Goal: Book appointment/travel/reservation

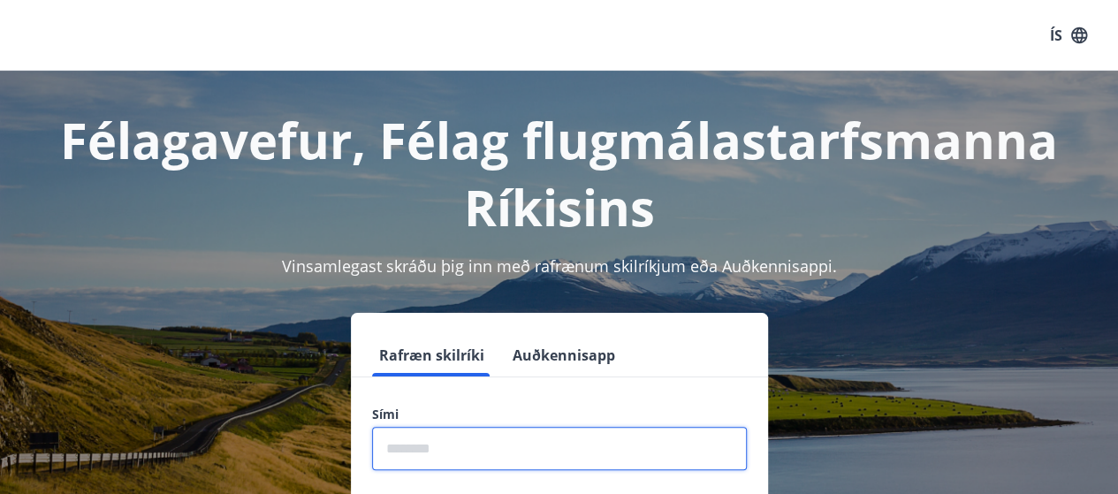
click at [468, 441] on input "phone" at bounding box center [559, 448] width 375 height 43
type input "********"
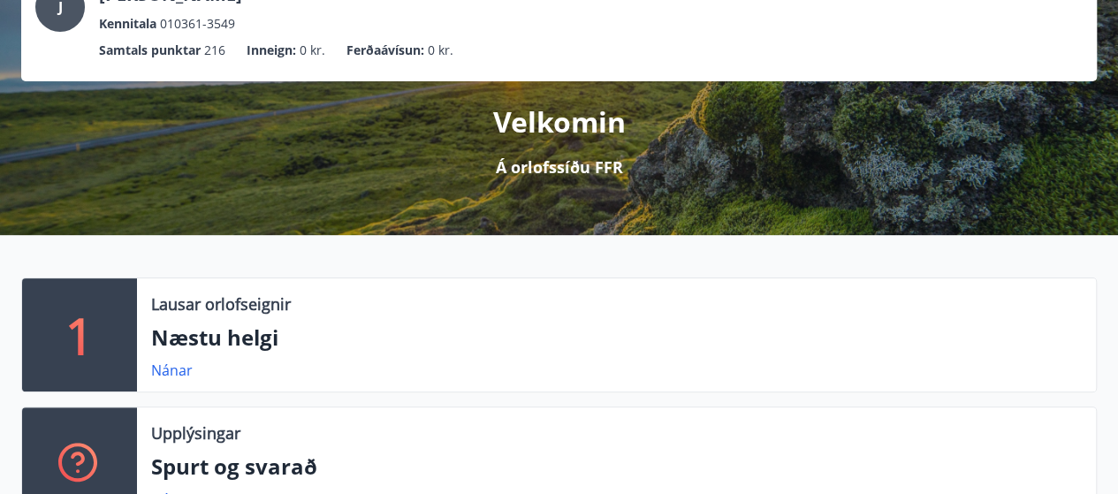
scroll to position [147, 0]
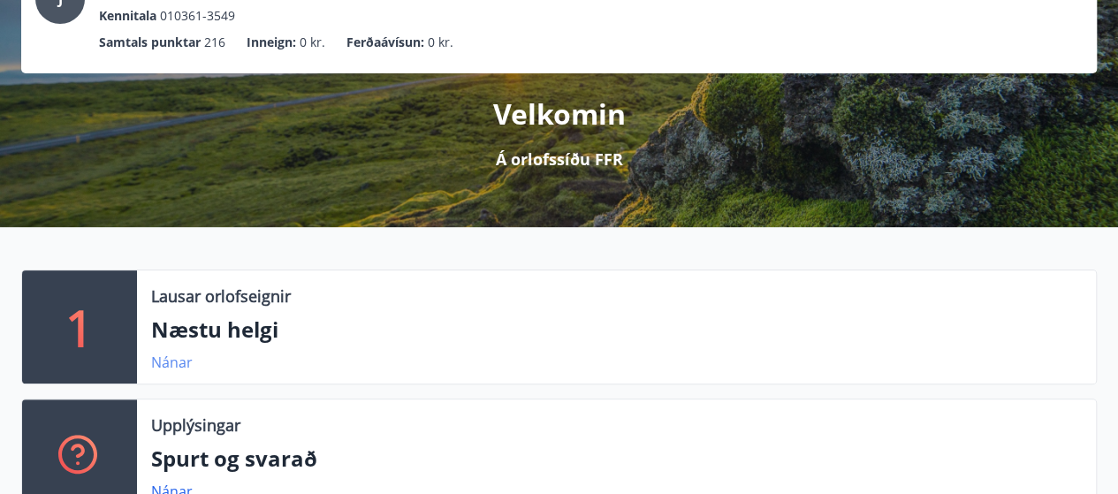
click at [166, 362] on link "Nánar" at bounding box center [172, 362] width 42 height 19
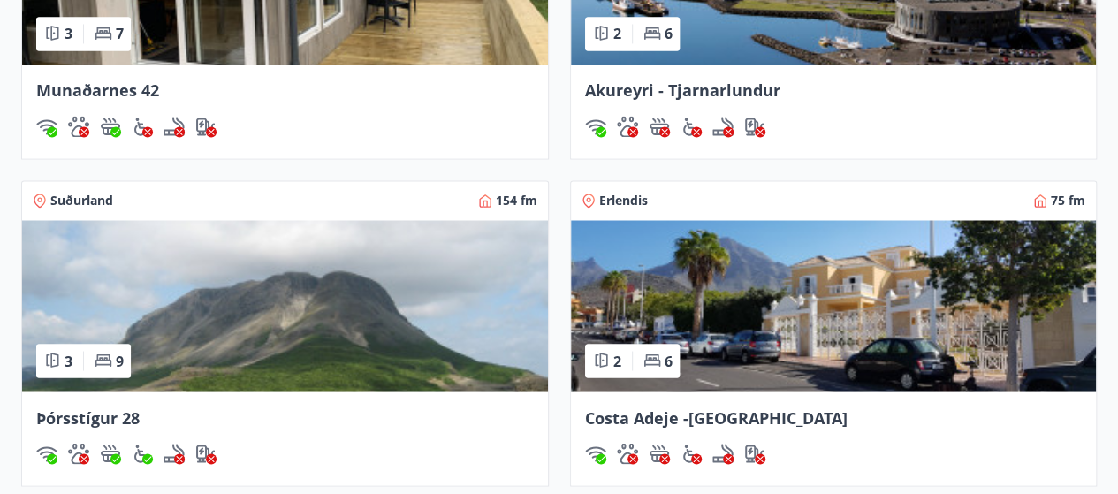
scroll to position [1489, 0]
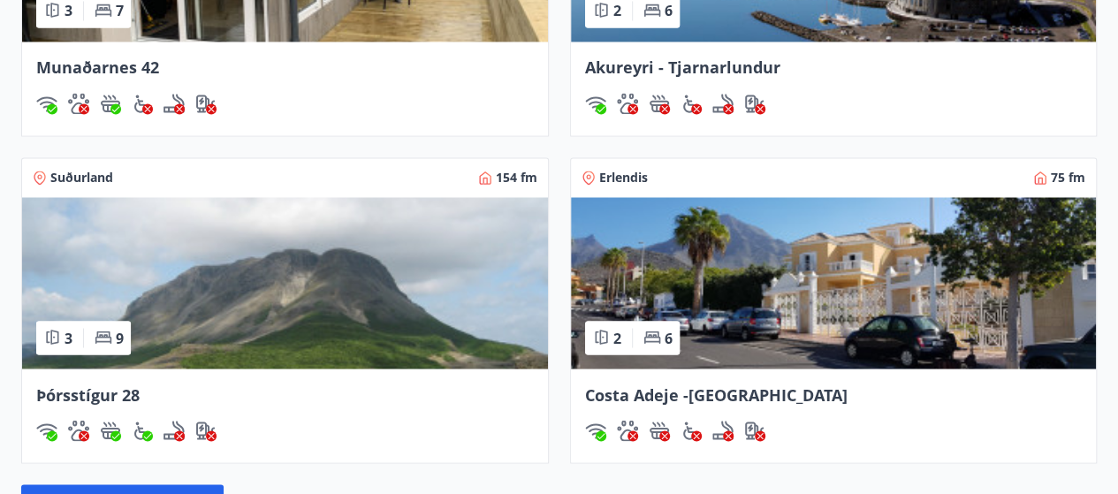
click at [299, 292] on img at bounding box center [285, 282] width 526 height 171
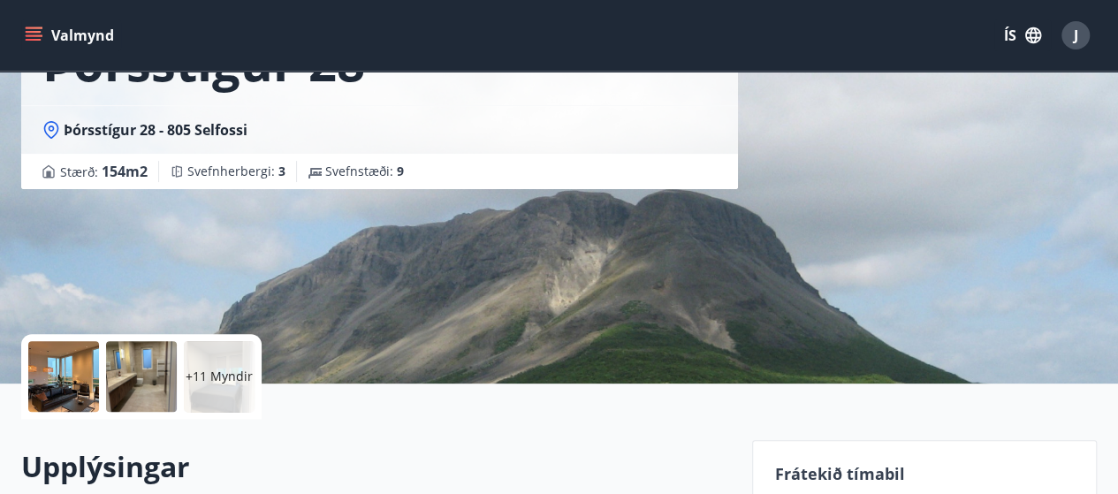
scroll to position [152, 0]
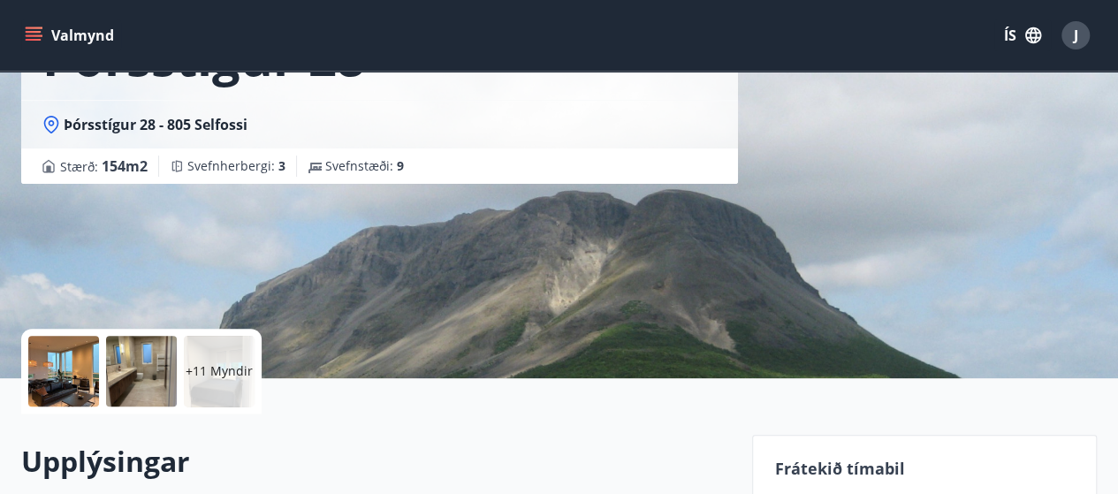
click at [223, 375] on p "+11 Myndir" at bounding box center [219, 371] width 67 height 18
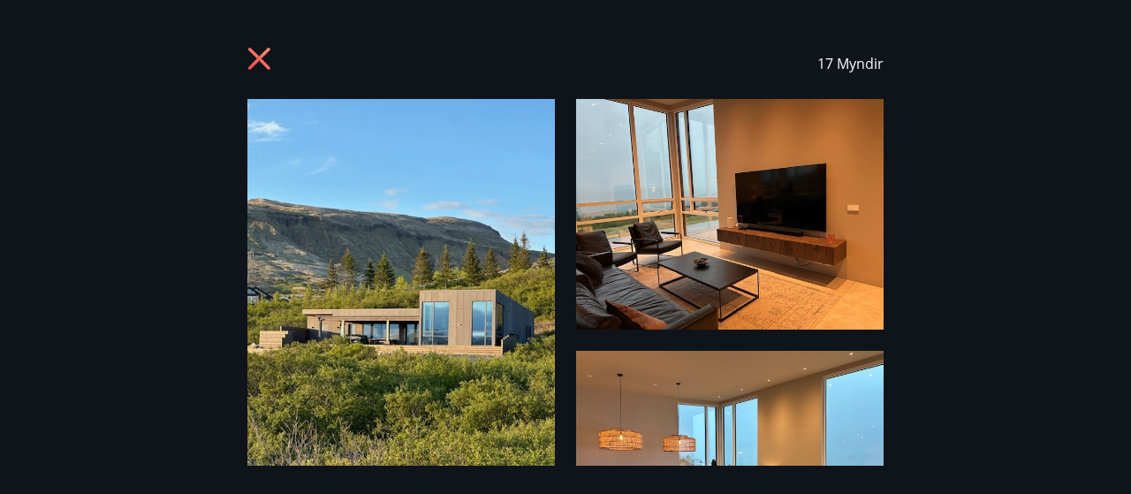
click at [402, 301] on img at bounding box center [400, 304] width 307 height 410
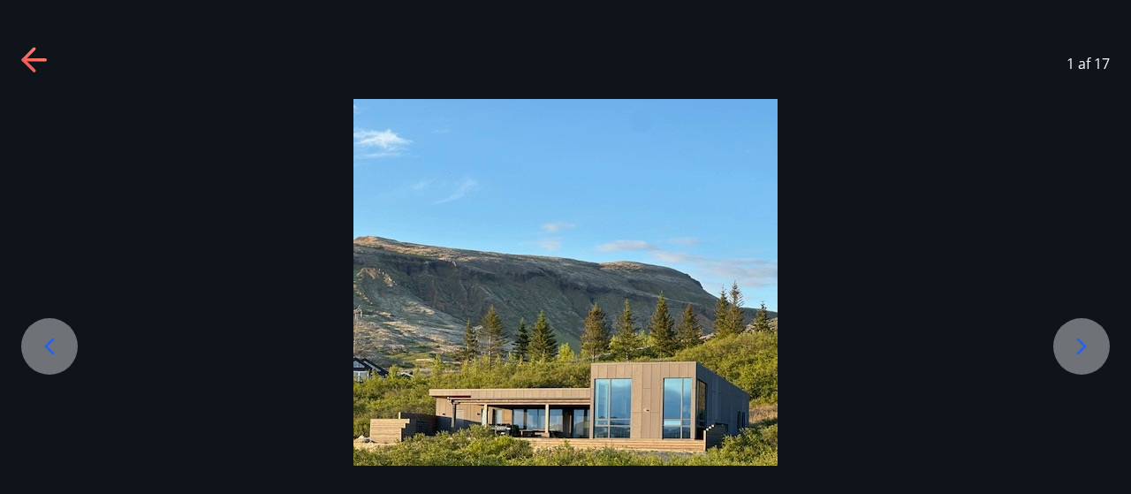
click at [1078, 353] on icon at bounding box center [1082, 345] width 10 height 17
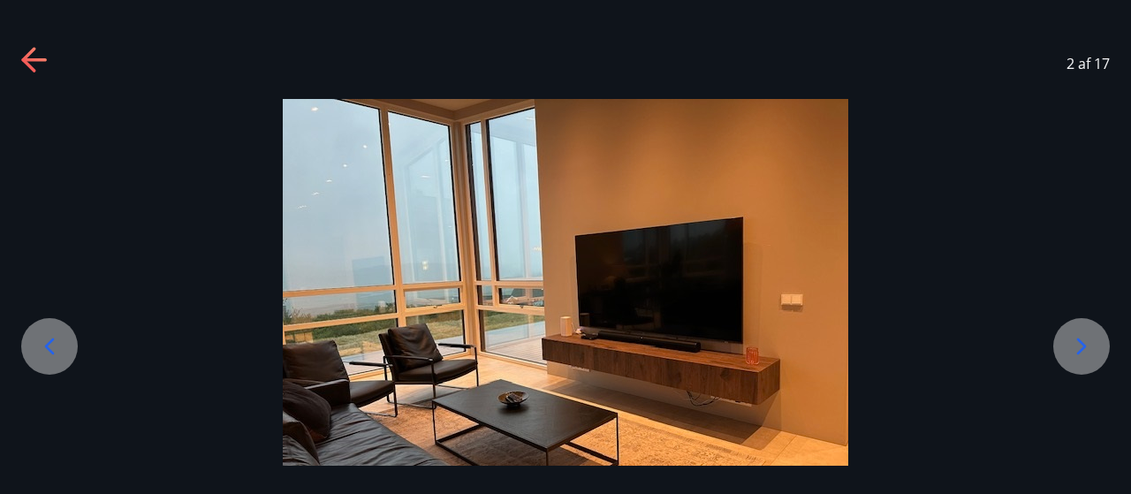
click at [1078, 353] on icon at bounding box center [1082, 345] width 10 height 17
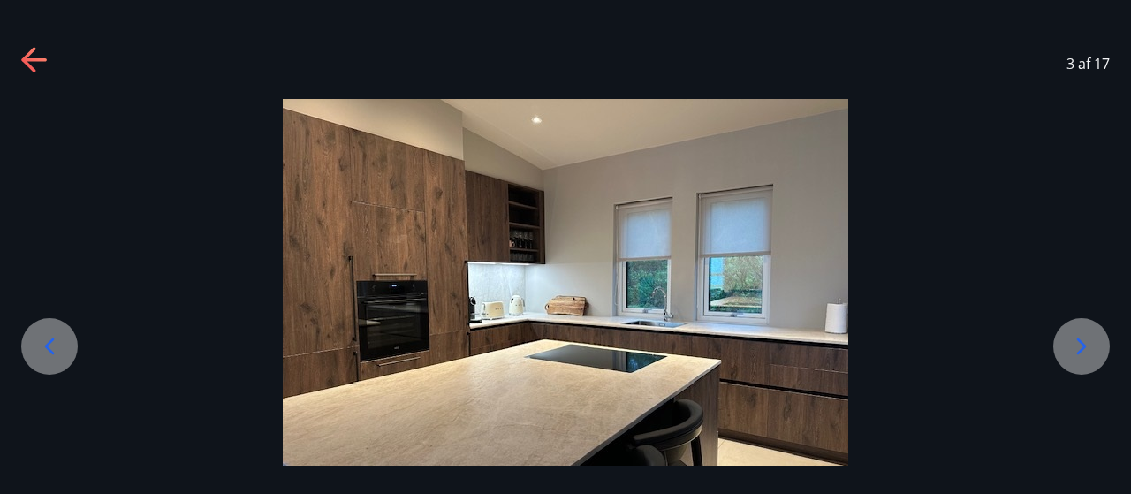
click at [1078, 353] on icon at bounding box center [1082, 345] width 10 height 17
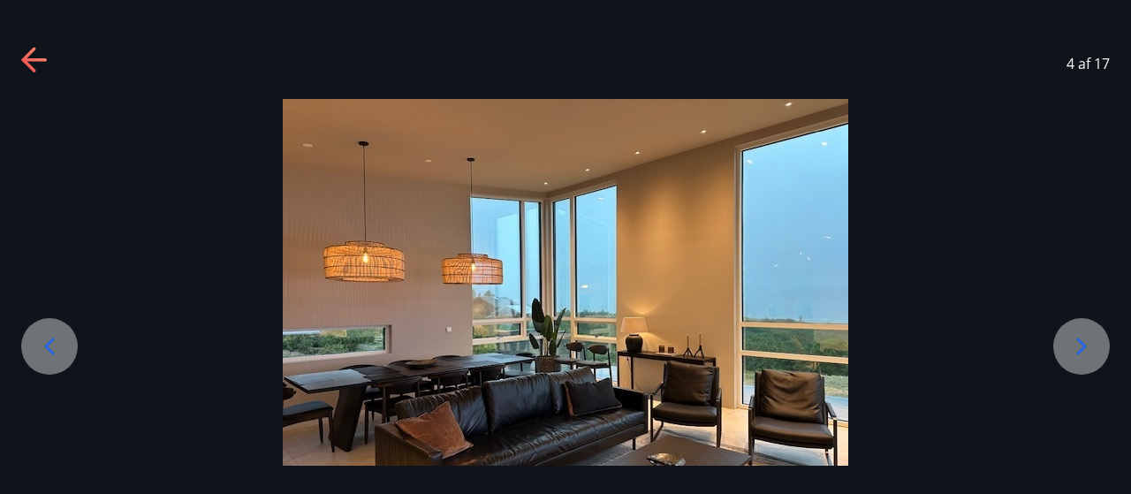
click at [1078, 353] on icon at bounding box center [1082, 345] width 10 height 17
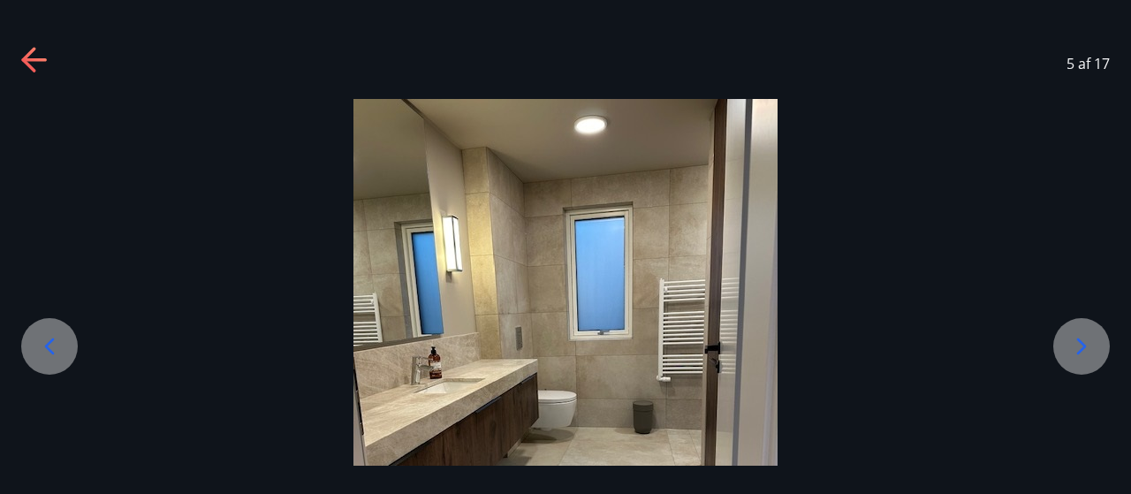
click at [1078, 353] on icon at bounding box center [1082, 345] width 10 height 17
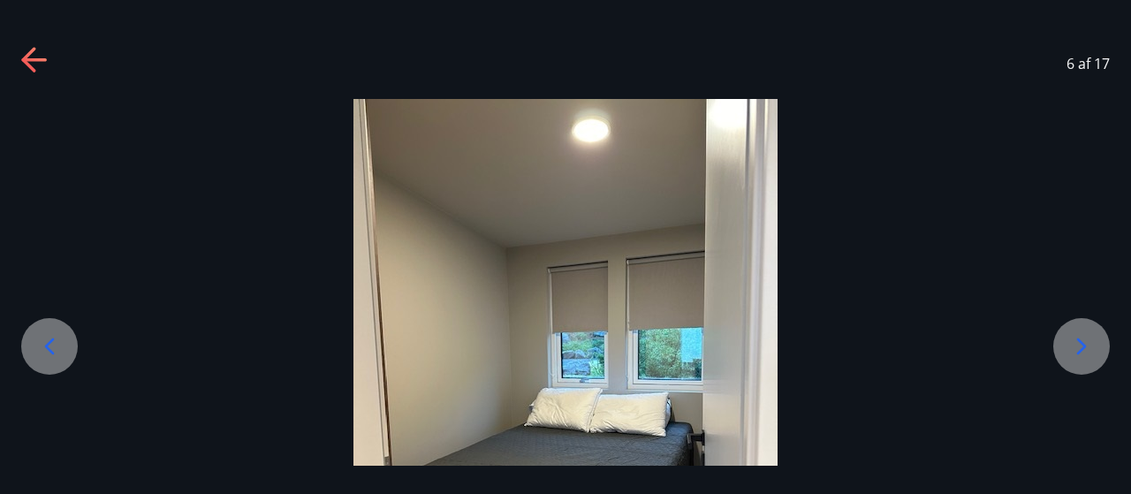
click at [1078, 353] on icon at bounding box center [1082, 345] width 10 height 17
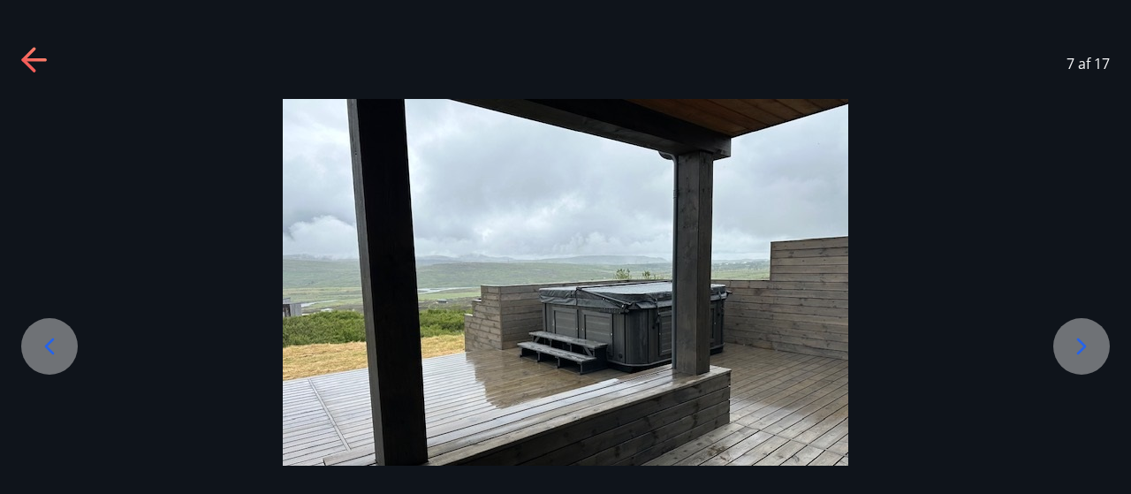
click at [1078, 353] on icon at bounding box center [1082, 345] width 10 height 17
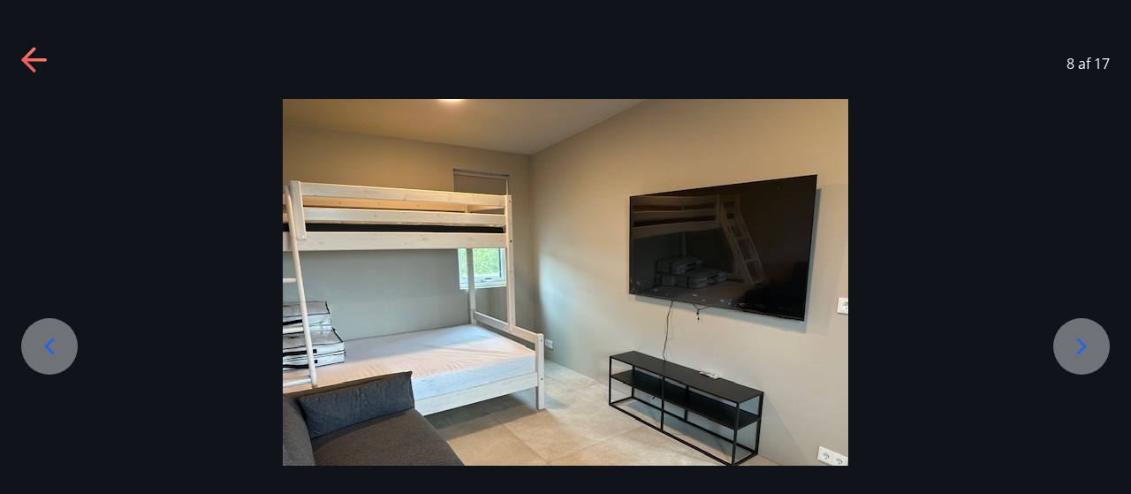
click at [1078, 353] on icon at bounding box center [1082, 345] width 10 height 17
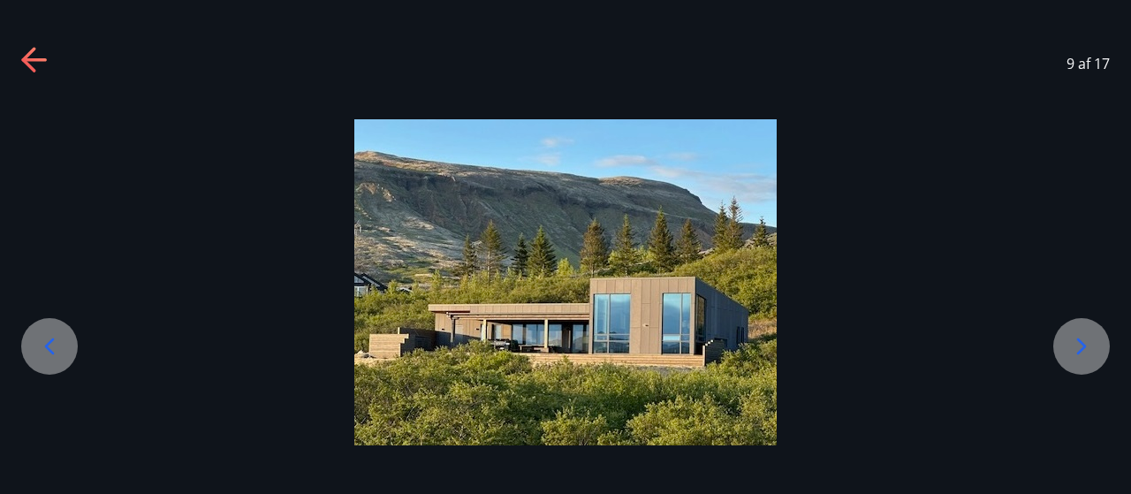
click at [1078, 353] on icon at bounding box center [1082, 345] width 10 height 17
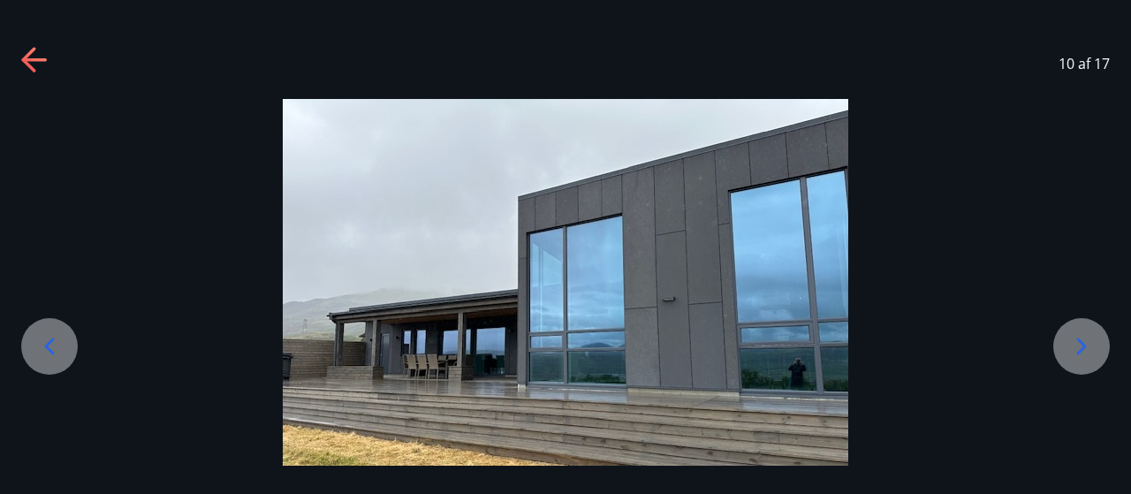
click at [1078, 353] on icon at bounding box center [1082, 345] width 10 height 17
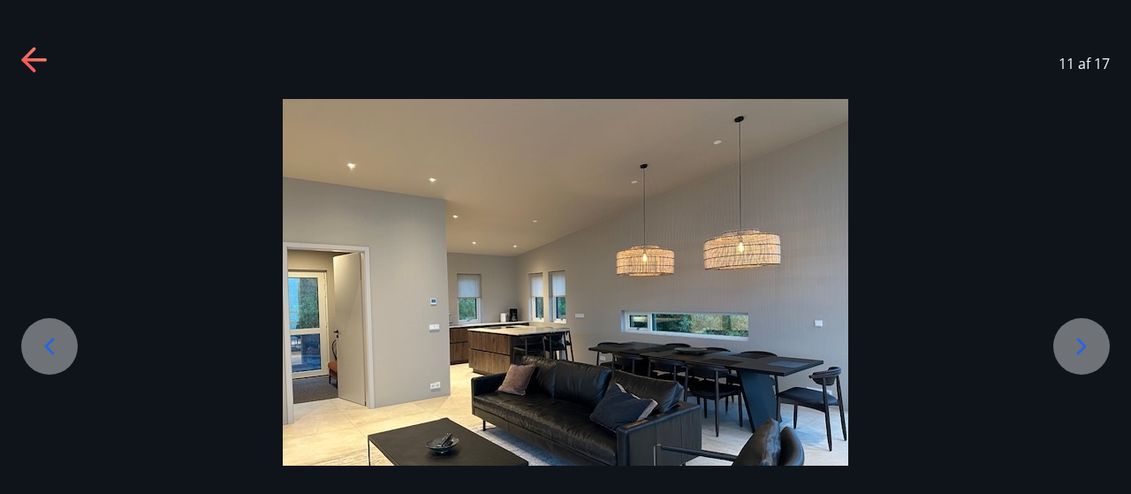
click at [1078, 353] on icon at bounding box center [1082, 345] width 10 height 17
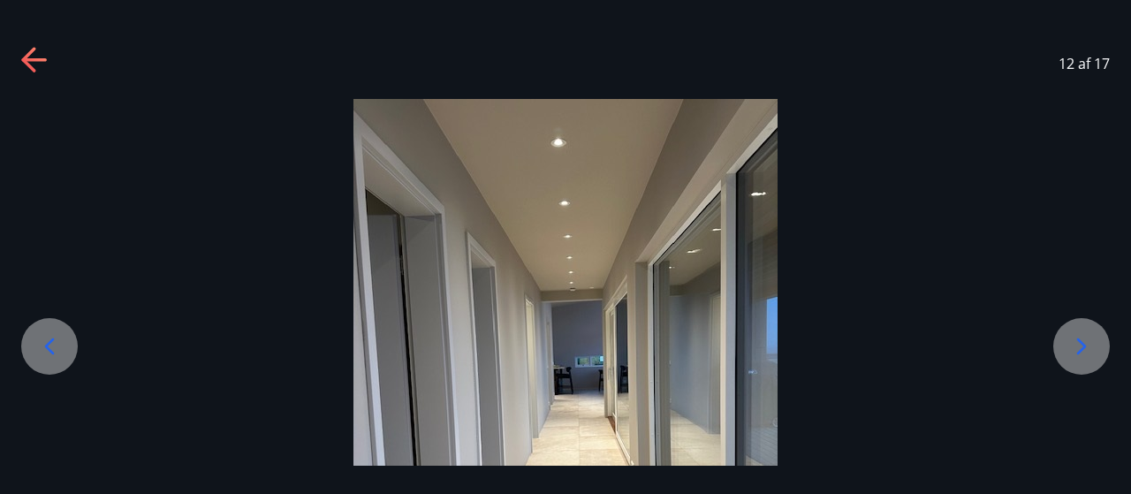
click at [1078, 353] on icon at bounding box center [1082, 345] width 10 height 17
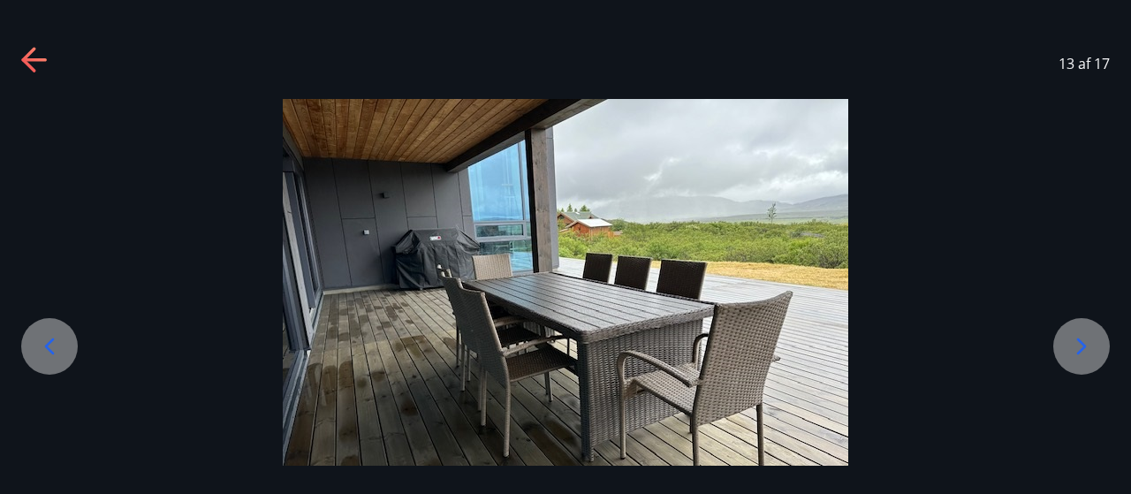
click at [1078, 353] on icon at bounding box center [1082, 345] width 10 height 17
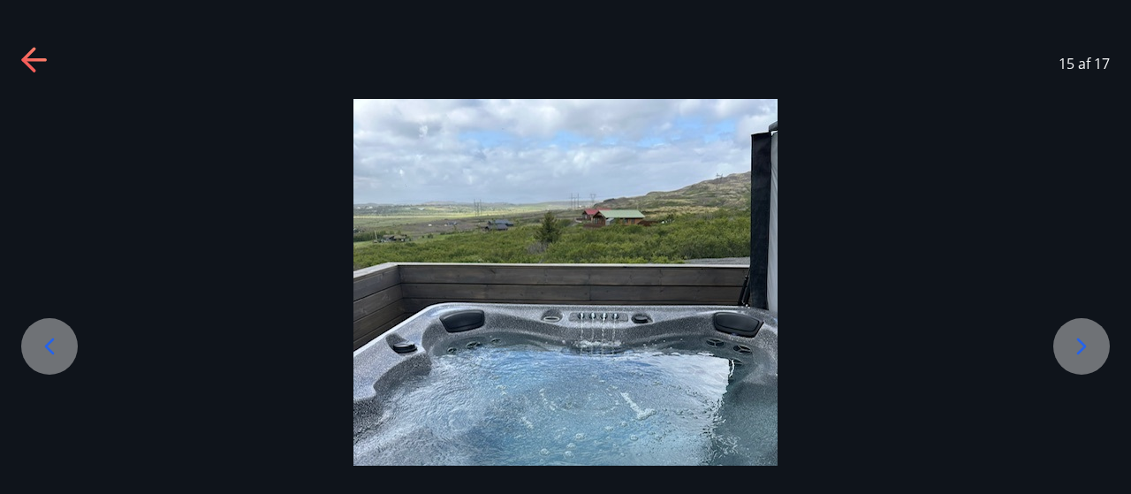
click at [1078, 353] on icon at bounding box center [1082, 345] width 10 height 17
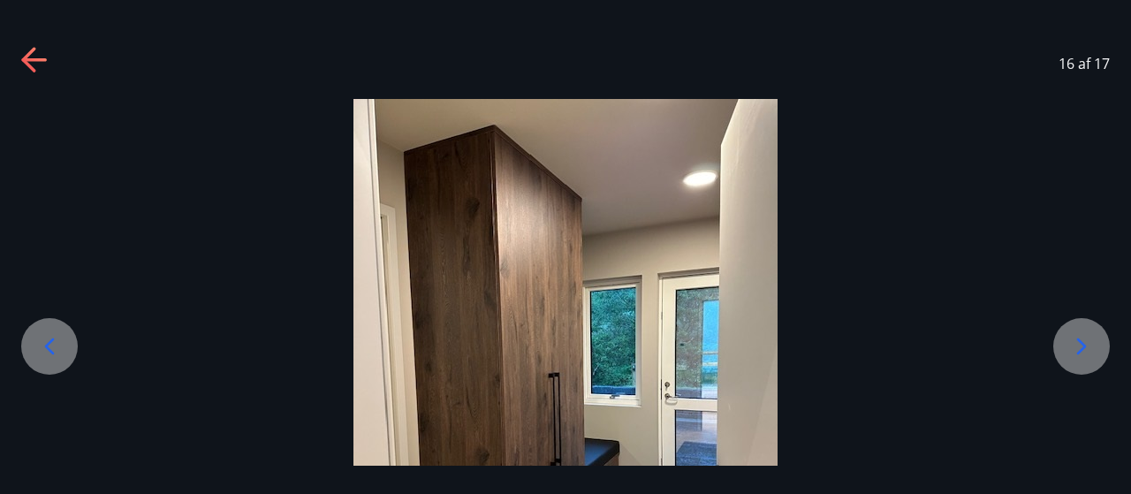
click at [1078, 353] on icon at bounding box center [1082, 345] width 10 height 17
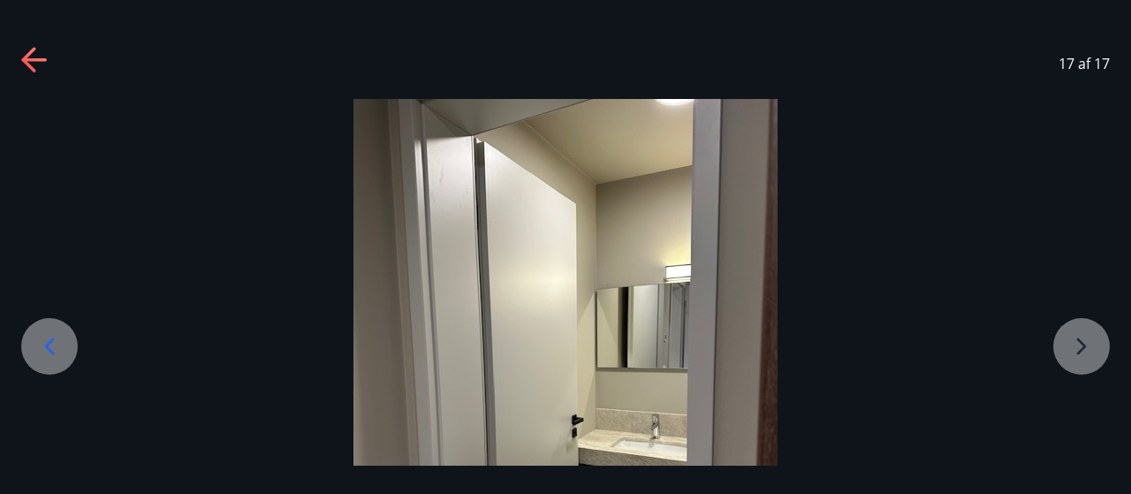
click at [1078, 353] on div at bounding box center [565, 381] width 1131 height 565
click at [41, 61] on icon at bounding box center [35, 61] width 28 height 28
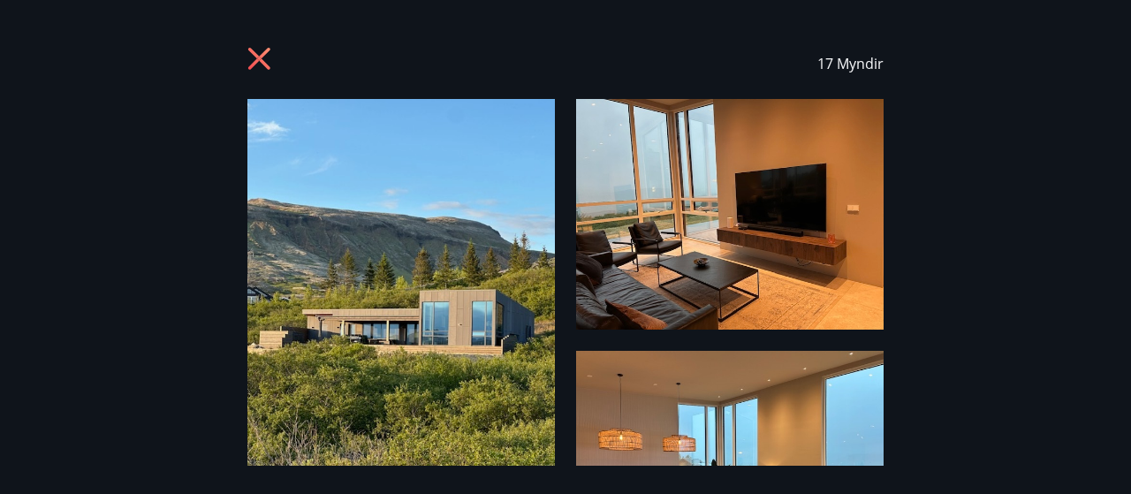
click at [265, 60] on icon at bounding box center [261, 61] width 28 height 28
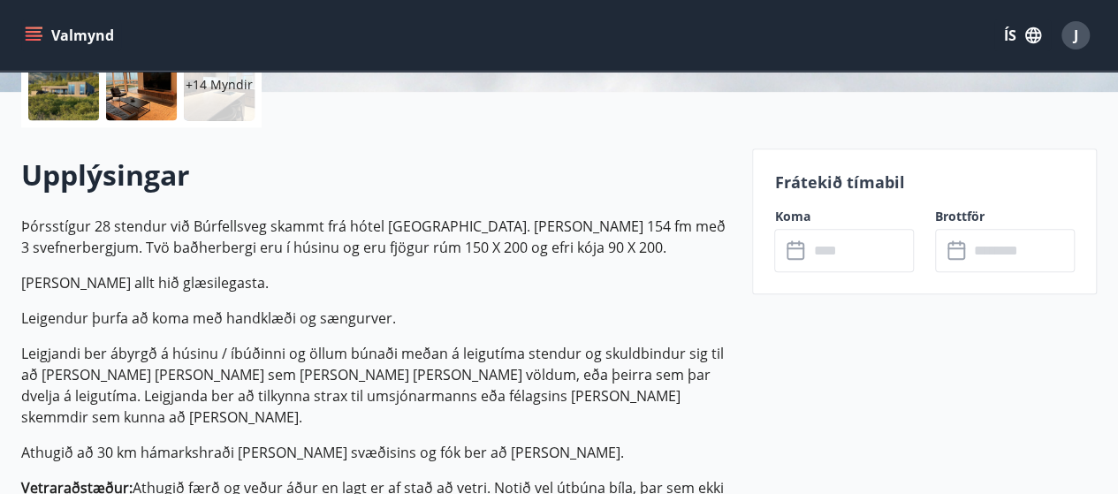
scroll to position [0, 0]
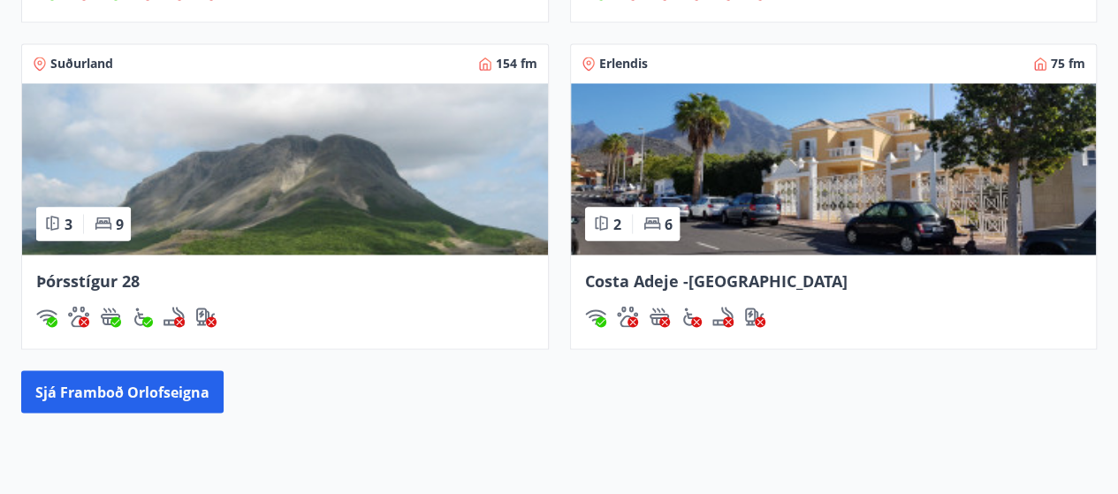
scroll to position [1617, 0]
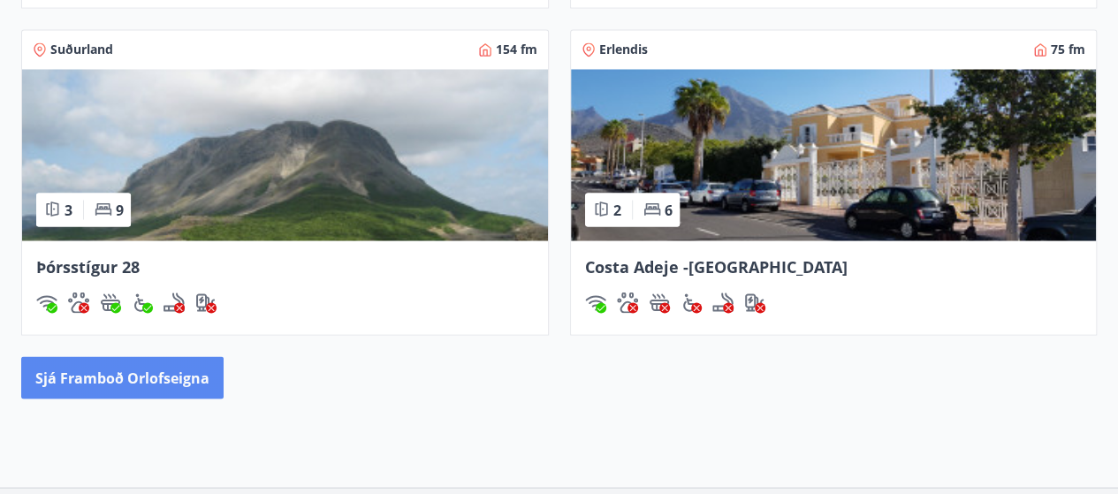
click at [179, 370] on button "Sjá framboð orlofseigna" at bounding box center [122, 377] width 202 height 42
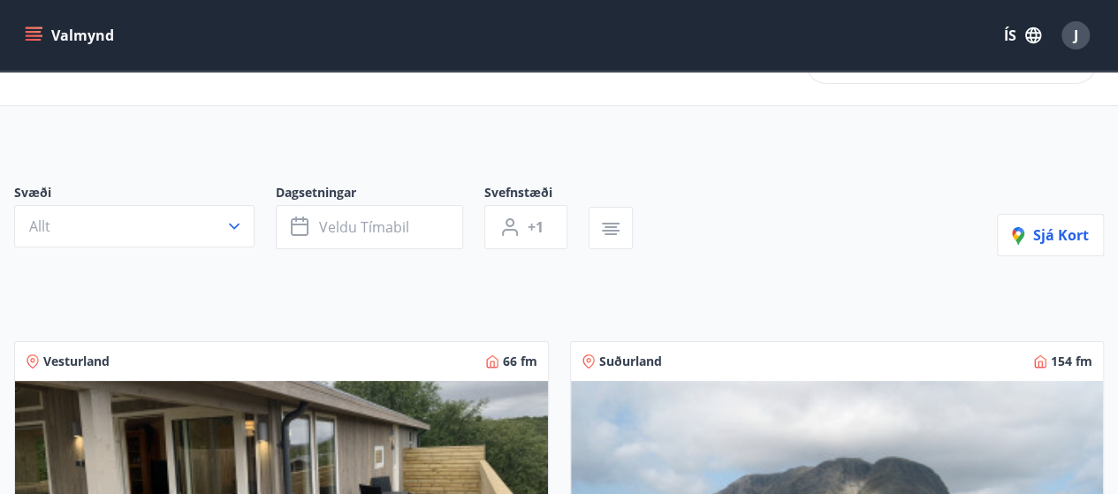
scroll to position [49, 0]
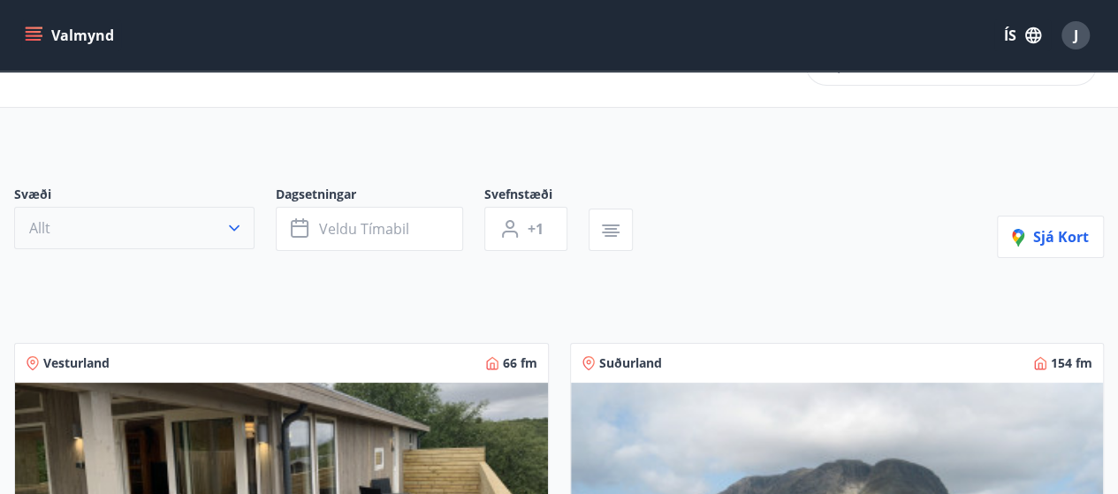
click at [240, 224] on icon "button" at bounding box center [234, 228] width 18 height 18
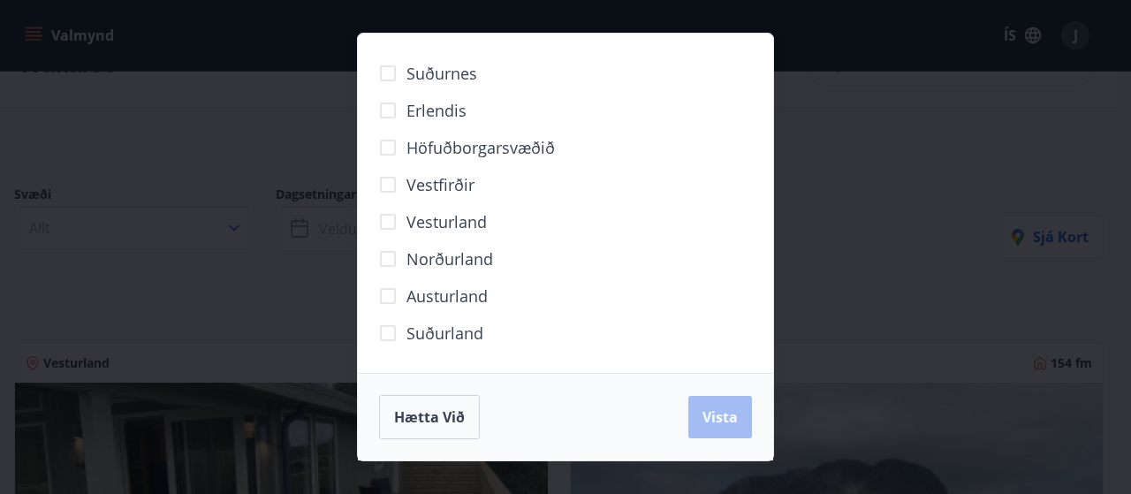
click at [279, 312] on div "Suðurnes Erlendis Höfuðborgarsvæðið [GEOGRAPHIC_DATA] [GEOGRAPHIC_DATA] [GEOGRA…" at bounding box center [565, 247] width 1131 height 494
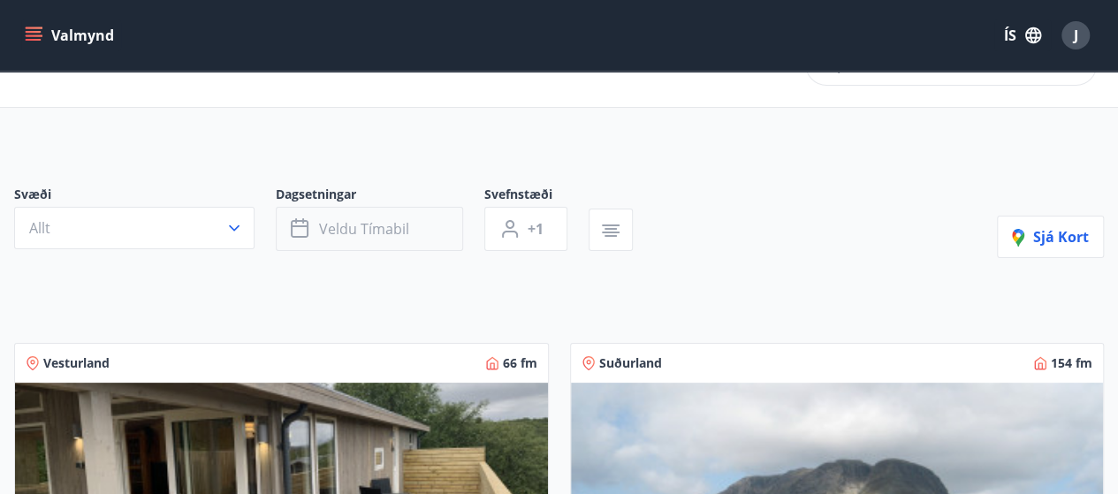
click at [337, 227] on span "Veldu tímabil" at bounding box center [364, 228] width 90 height 19
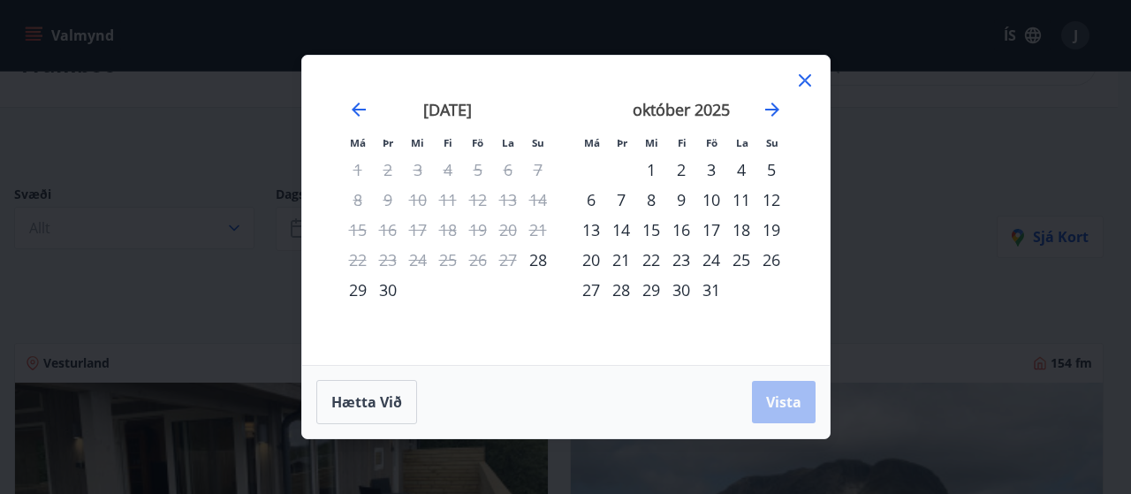
click at [355, 288] on div "29" at bounding box center [358, 290] width 30 height 30
click at [387, 292] on div "30" at bounding box center [388, 290] width 30 height 30
click at [649, 170] on div "1" at bounding box center [651, 170] width 30 height 30
click at [361, 280] on div "29" at bounding box center [358, 290] width 30 height 30
click at [793, 406] on span "Vista" at bounding box center [783, 401] width 35 height 19
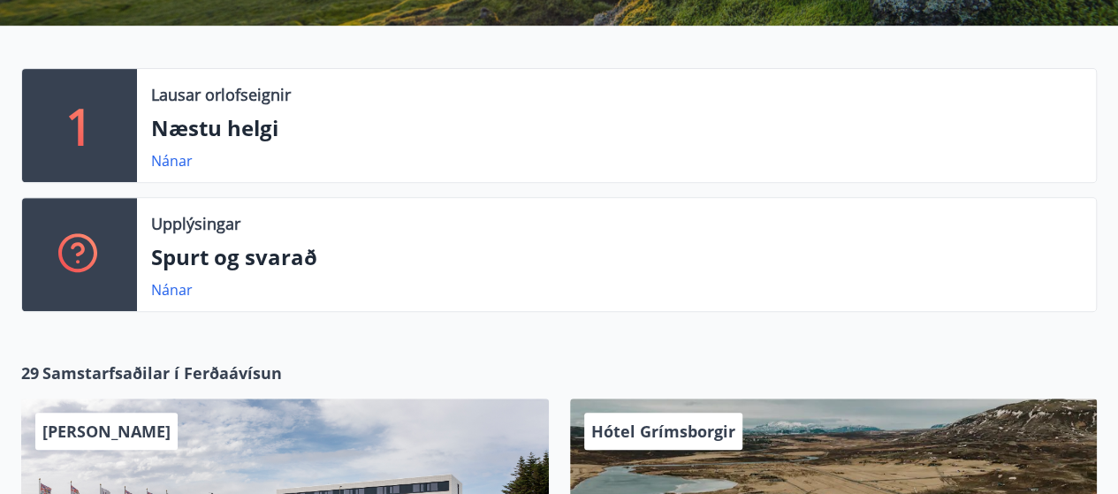
scroll to position [345, 0]
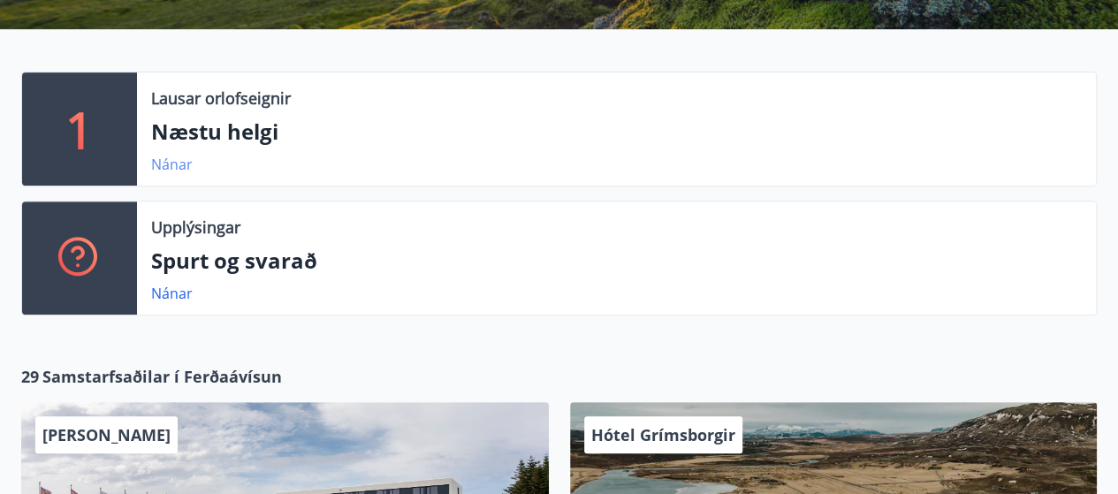
click at [176, 165] on link "Nánar" at bounding box center [172, 164] width 42 height 19
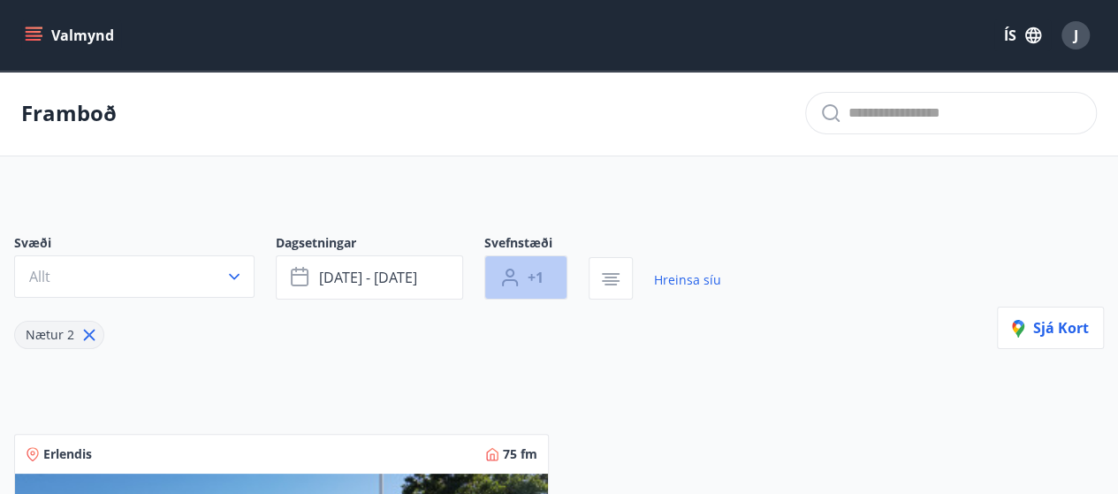
click at [519, 280] on button "+1" at bounding box center [525, 277] width 83 height 44
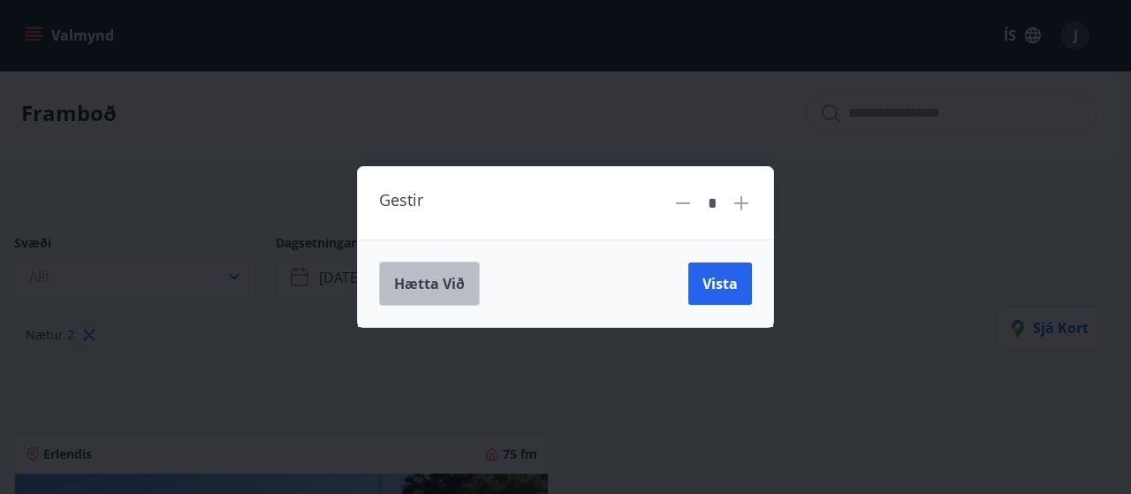
click at [429, 289] on span "Hætta við" at bounding box center [429, 283] width 71 height 19
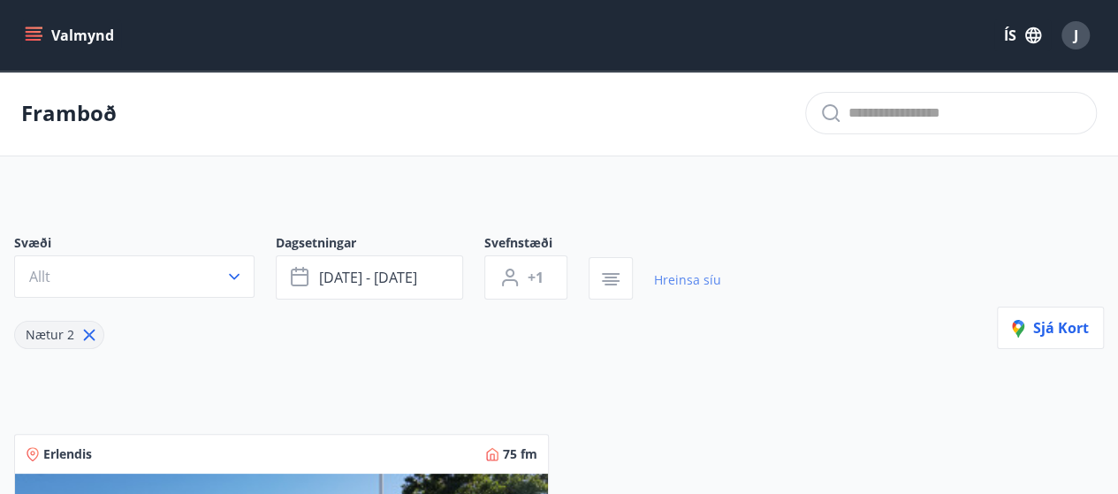
click at [685, 277] on link "Hreinsa síu" at bounding box center [687, 280] width 67 height 39
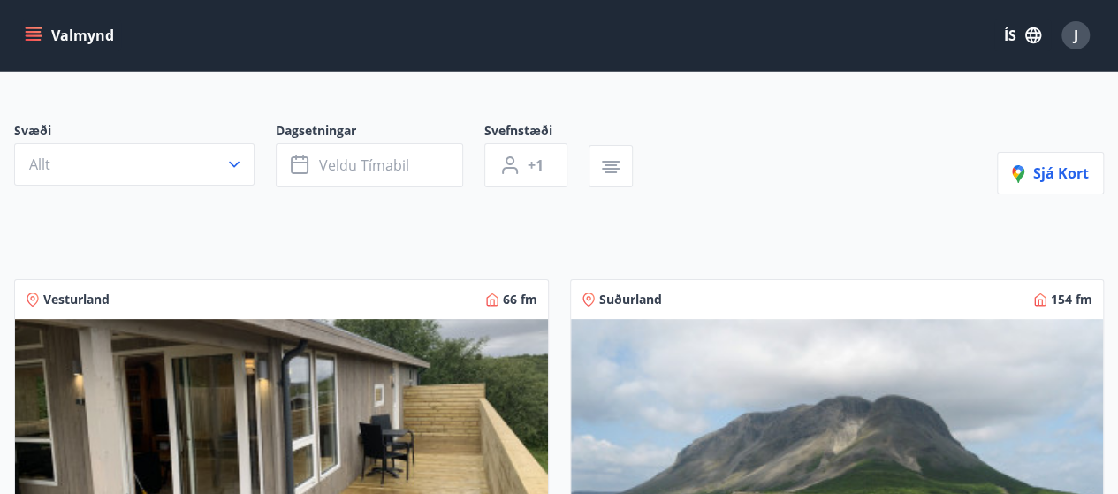
scroll to position [118, 0]
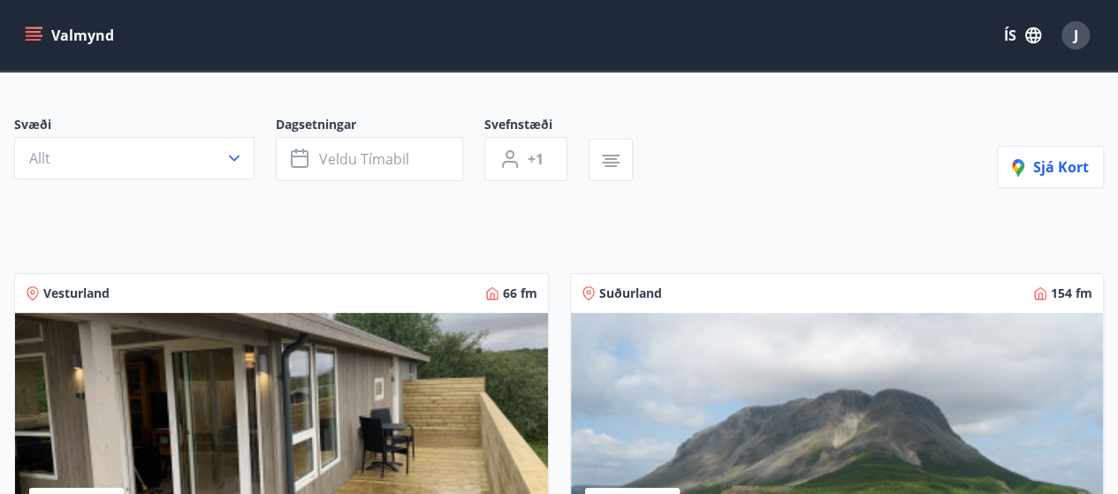
click at [34, 36] on icon "menu" at bounding box center [34, 36] width 18 height 18
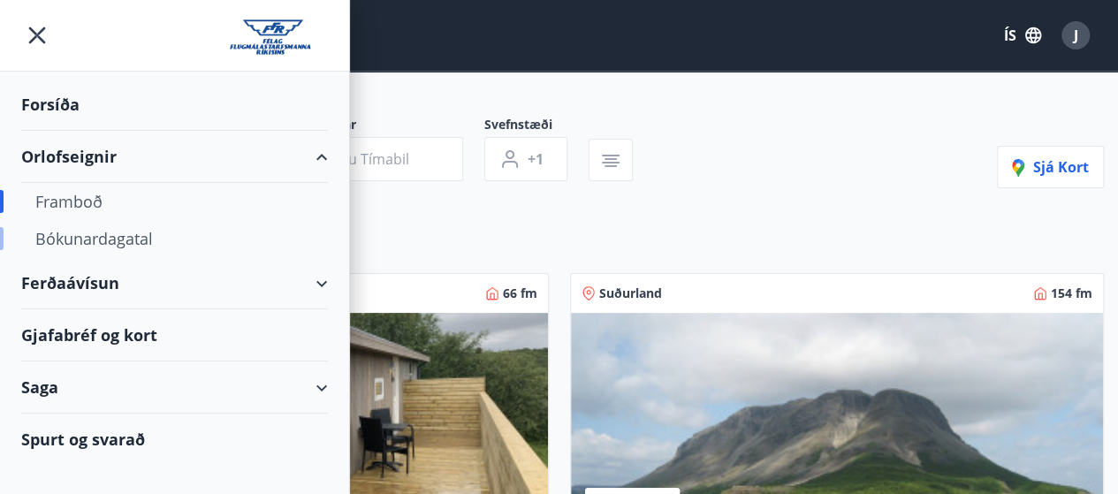
click at [118, 239] on div "Bókunardagatal" at bounding box center [174, 238] width 278 height 37
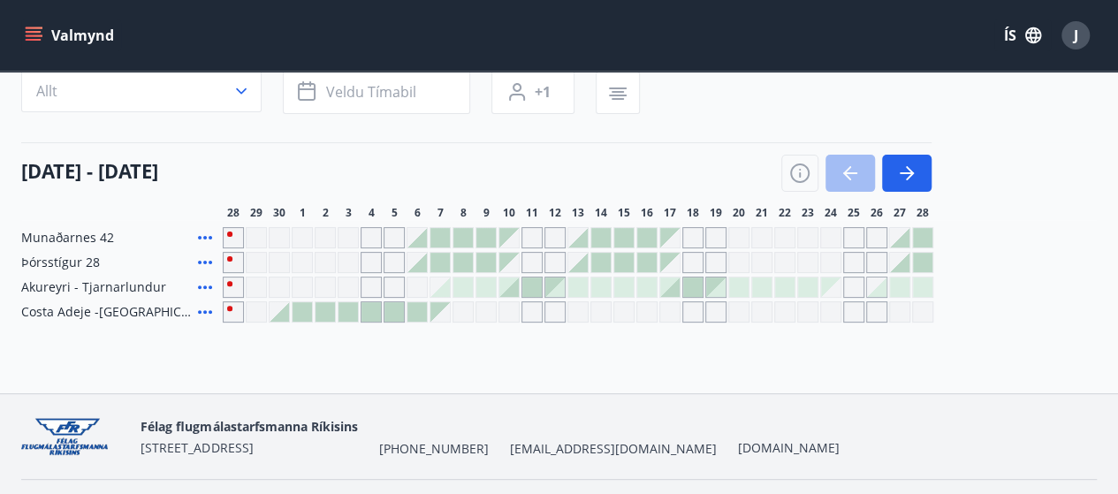
scroll to position [145, 0]
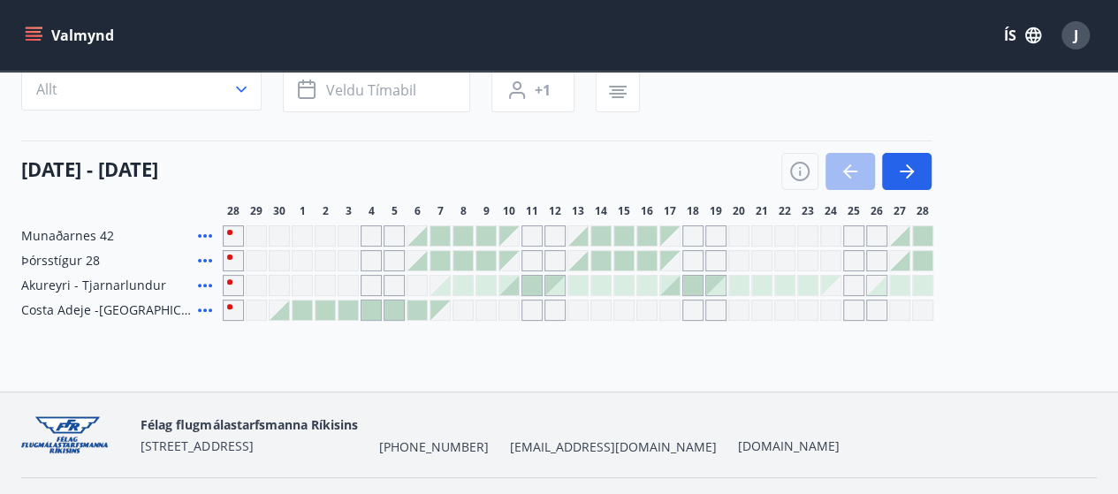
click at [397, 236] on div "Gráir dagar eru ekki bókanlegir" at bounding box center [393, 235] width 21 height 21
click at [463, 392] on div "Félag flugmálastarfsmanna Ríkisins Grettisgata 89 +354 525-8410 stjorn@flugstar…" at bounding box center [558, 434] width 1075 height 85
click at [464, 283] on div at bounding box center [462, 285] width 19 height 19
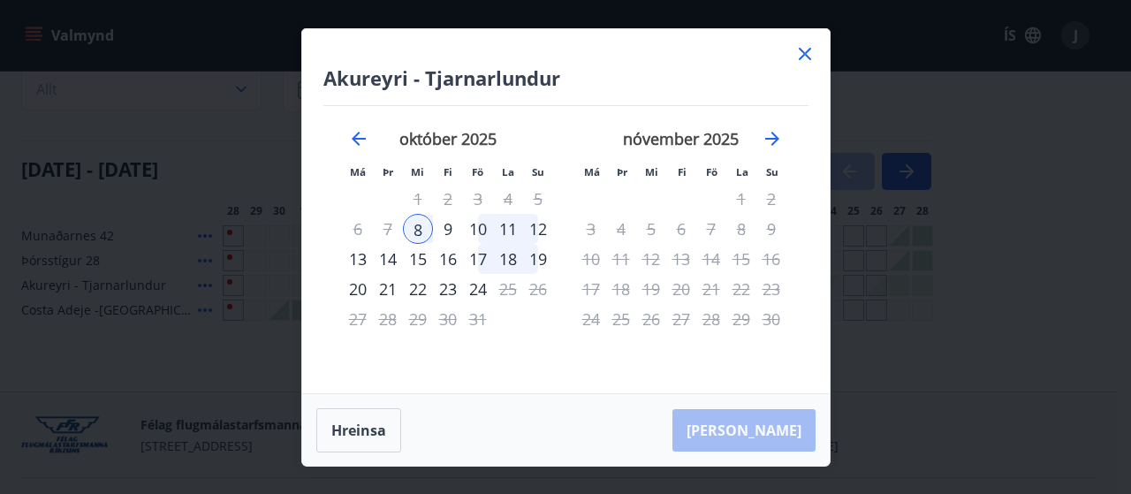
click at [800, 50] on icon at bounding box center [804, 53] width 21 height 21
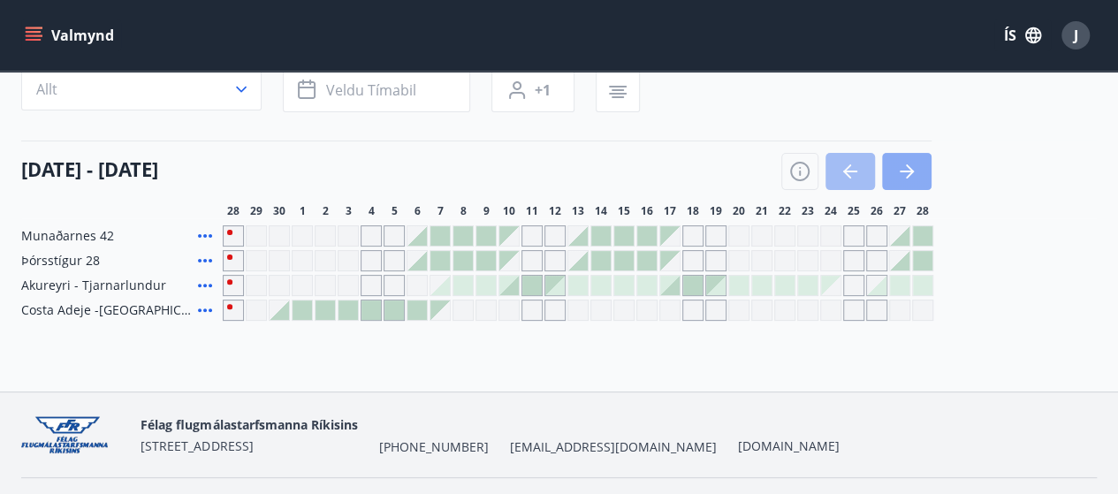
click at [904, 169] on icon "button" at bounding box center [906, 171] width 21 height 21
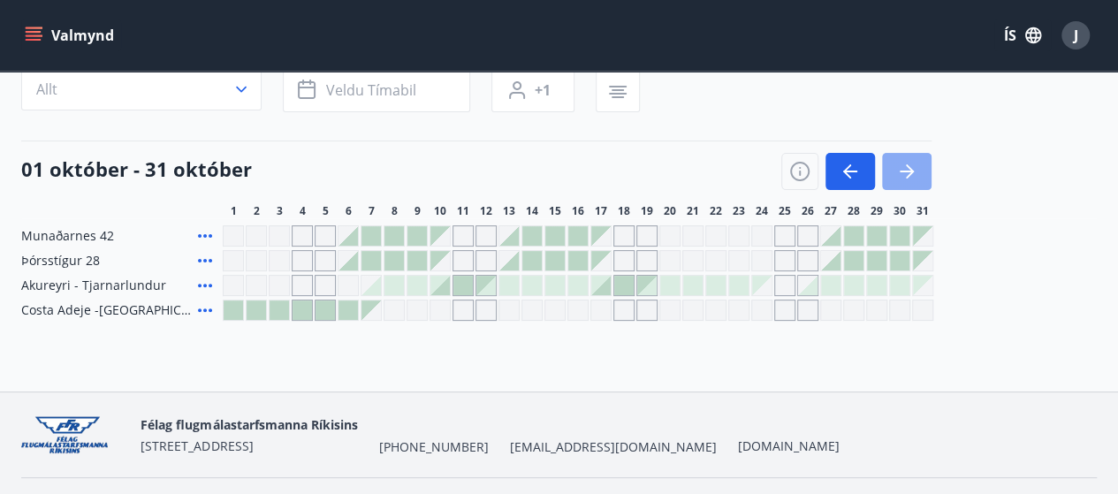
click at [904, 169] on icon "button" at bounding box center [906, 171] width 21 height 21
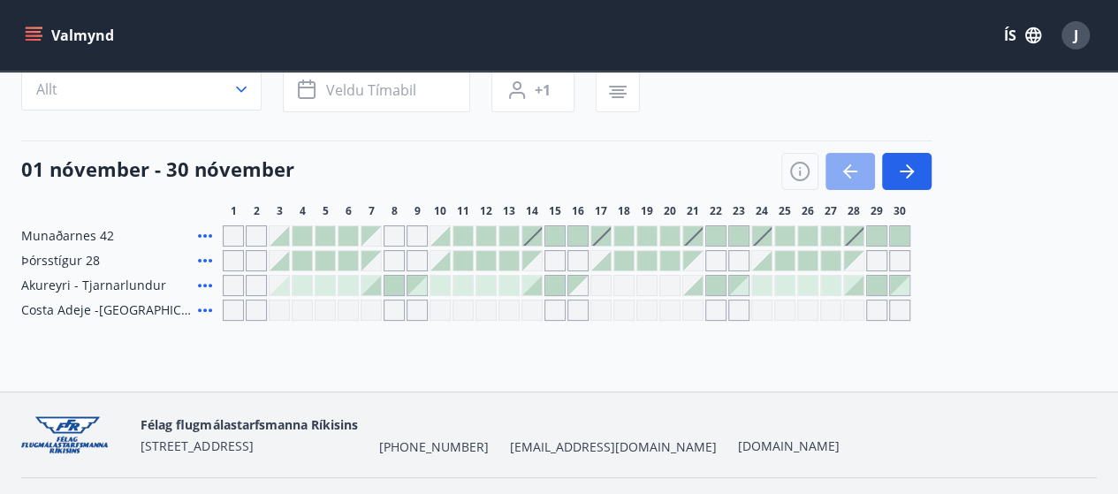
click at [854, 175] on icon "button" at bounding box center [849, 171] width 21 height 21
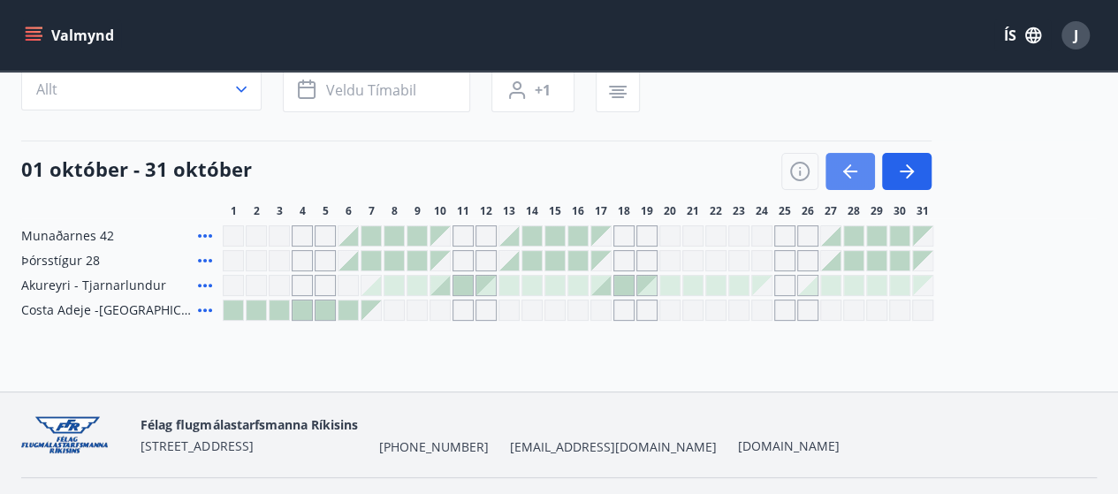
click at [854, 175] on icon "button" at bounding box center [849, 171] width 21 height 21
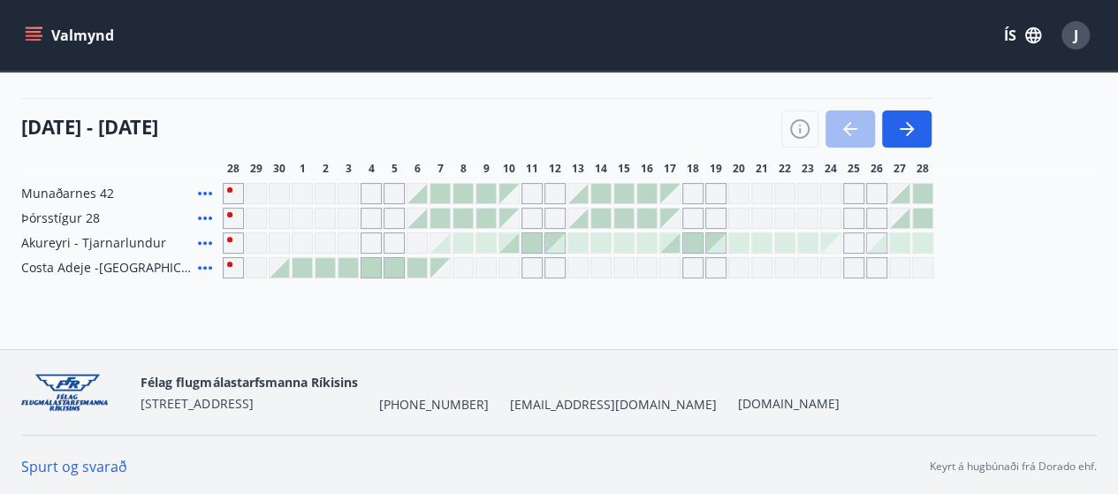
scroll to position [189, 0]
click at [906, 125] on icon "button" at bounding box center [906, 127] width 21 height 21
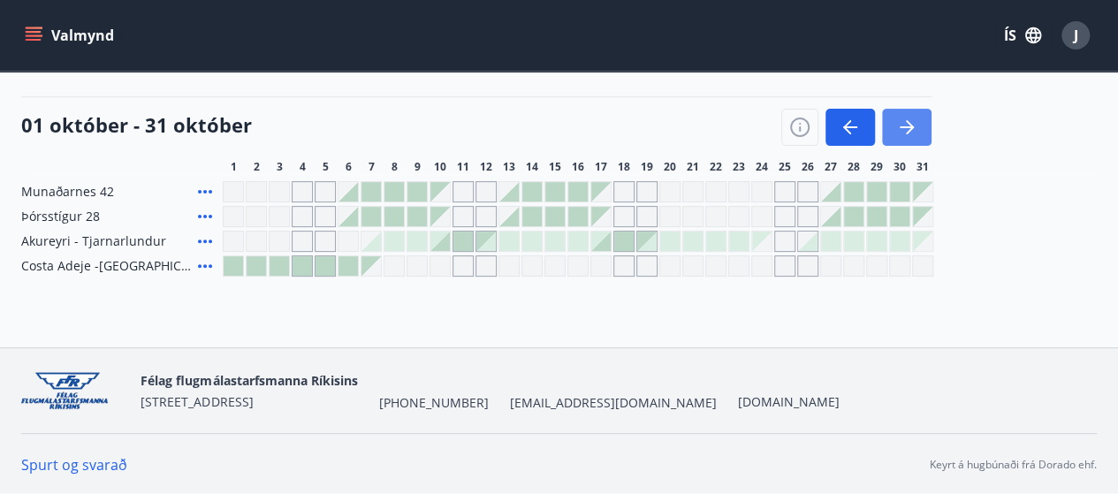
click at [906, 125] on icon "button" at bounding box center [906, 127] width 21 height 21
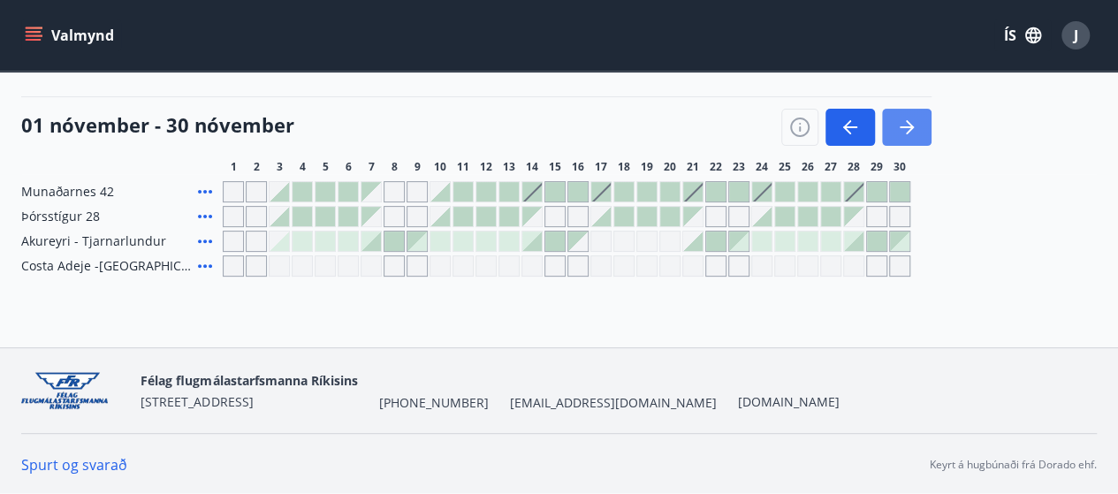
click at [906, 125] on icon "button" at bounding box center [906, 127] width 21 height 21
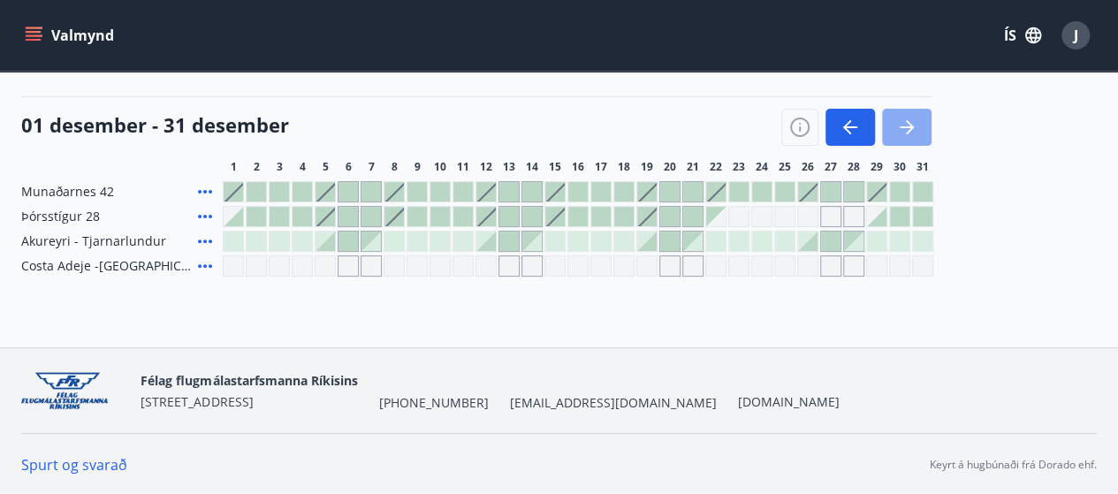
click at [906, 125] on icon "button" at bounding box center [906, 127] width 21 height 21
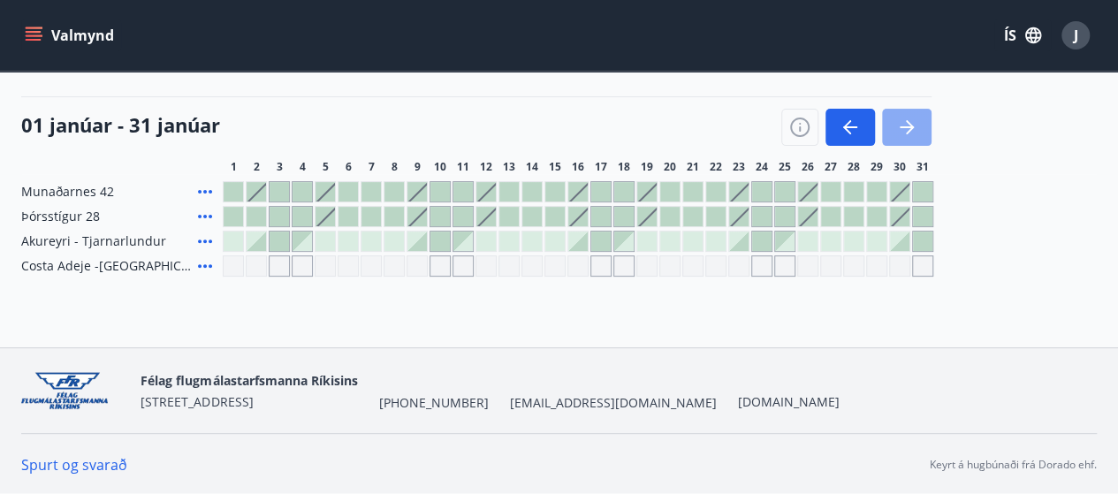
click at [906, 125] on icon "button" at bounding box center [906, 127] width 21 height 21
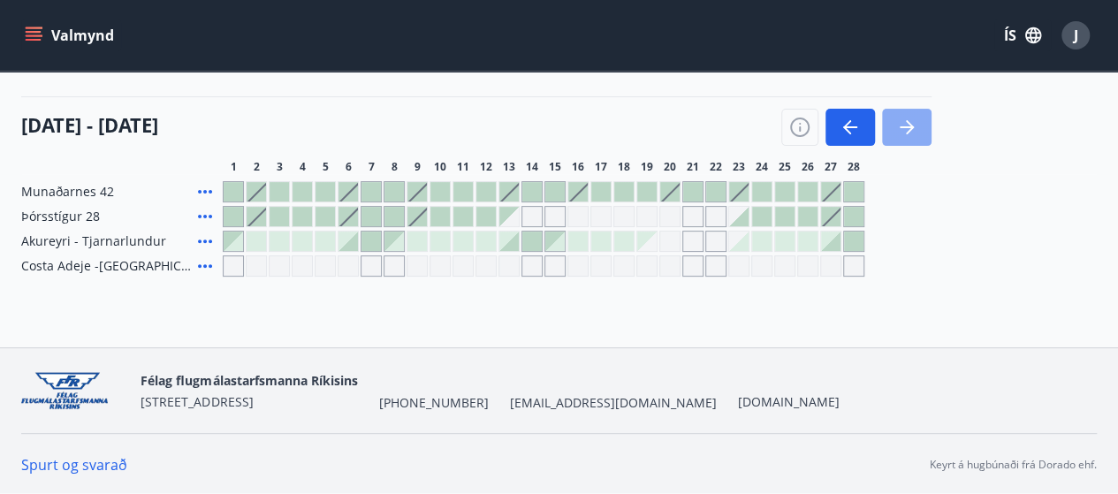
click at [906, 125] on icon "button" at bounding box center [906, 127] width 21 height 21
